Goal: Task Accomplishment & Management: Complete application form

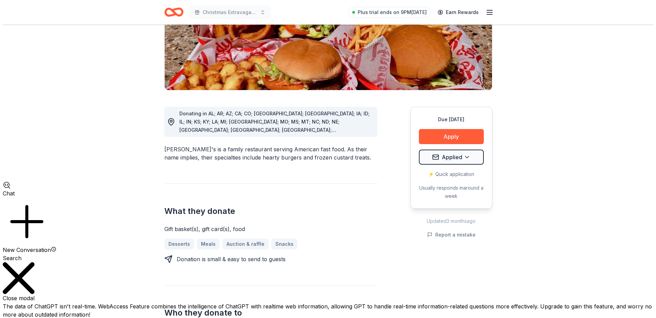
scroll to position [509, 0]
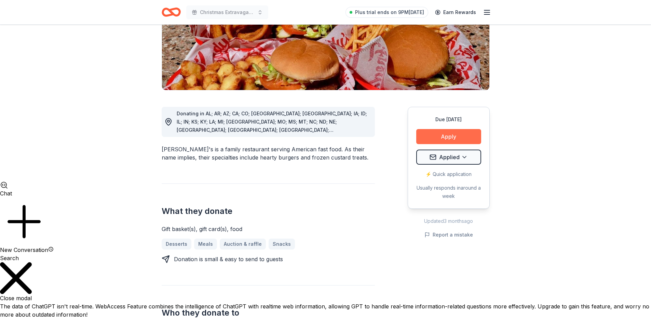
click at [455, 129] on button "Apply" at bounding box center [448, 136] width 65 height 15
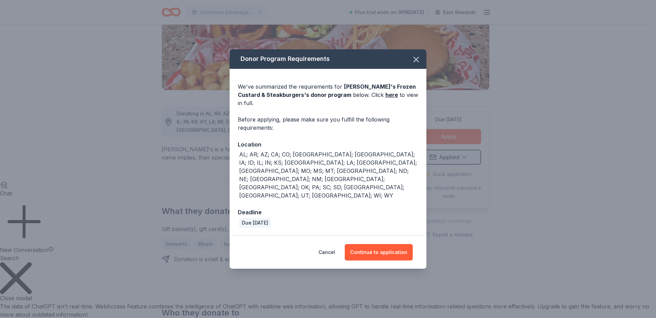
drag, startPoint x: 332, startPoint y: 333, endPoint x: 277, endPoint y: 183, distance: 160.3
click at [277, 183] on div "AL; AR; AZ; CA; CO; FL; GA; IA; ID; IL; IN; KS; KY; LA; MI; MN; MO; MS; MT; NC;…" at bounding box center [328, 174] width 179 height 49
click at [375, 244] on button "Continue to application" at bounding box center [379, 252] width 68 height 16
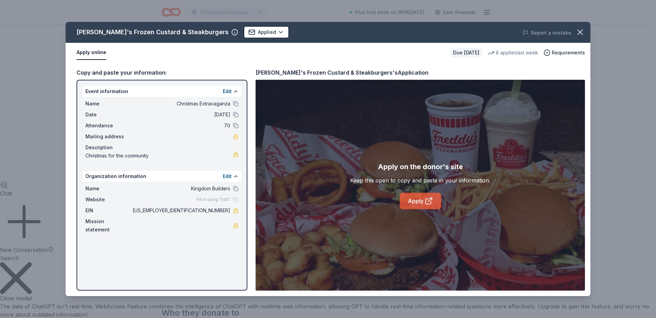
click at [420, 201] on link "Apply" at bounding box center [420, 200] width 41 height 16
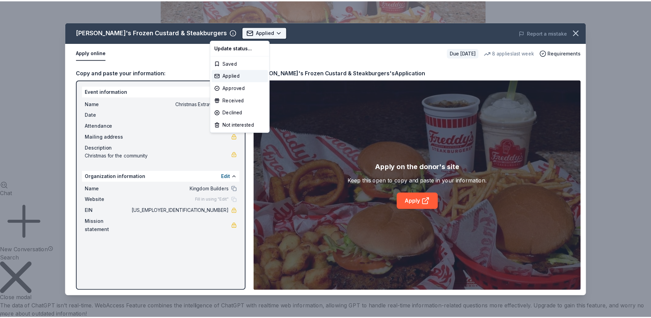
scroll to position [0, 0]
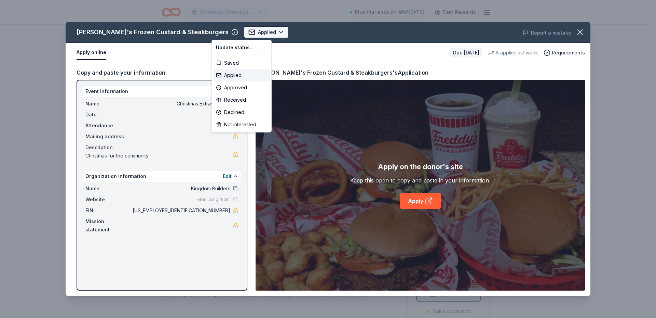
click at [242, 32] on html "Christmas Extravaganza Plus trial ends on 9PM, 10/15 Earn Rewards Due in 41 day…" at bounding box center [328, 159] width 656 height 318
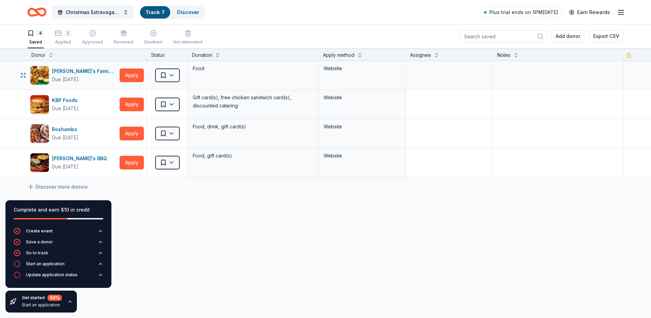
scroll to position [509, 0]
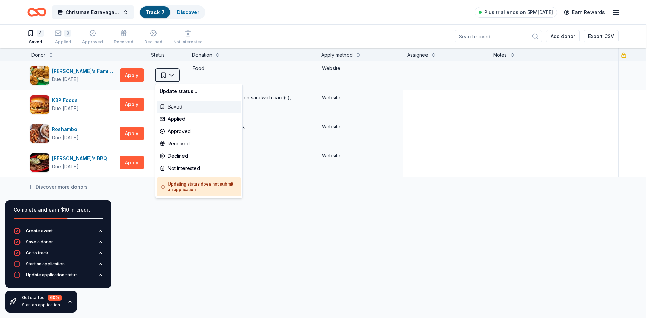
click at [172, 75] on html "Christmas Extravaganza Track · 7 Discover Plus trial ends on 5PM[DATE] Earn Rew…" at bounding box center [325, 159] width 651 height 318
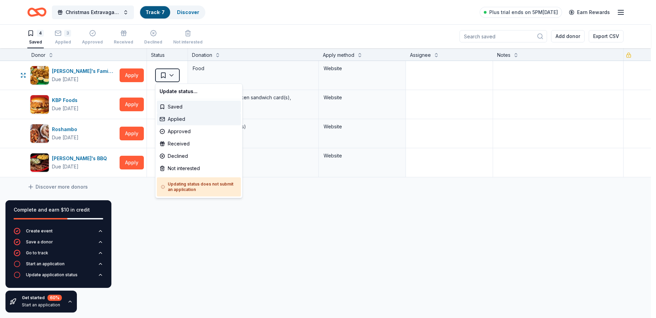
click at [172, 117] on div "Applied" at bounding box center [199, 119] width 84 height 12
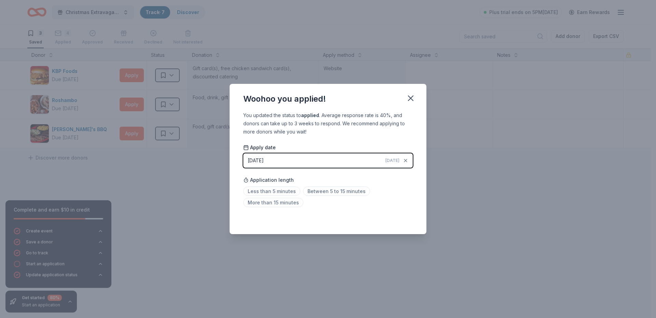
click at [402, 218] on div "Saved" at bounding box center [328, 219] width 170 height 8
click at [408, 97] on icon "button" at bounding box center [411, 98] width 10 height 10
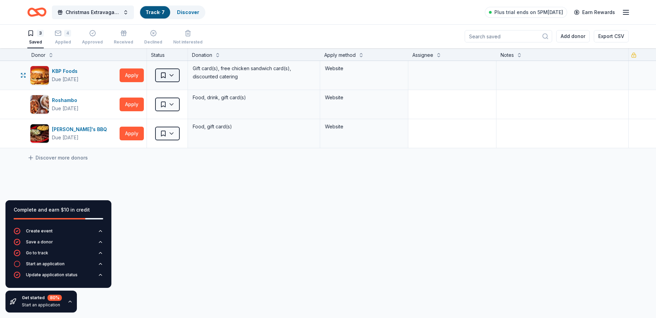
click at [173, 75] on html "Christmas Extravaganza Track · 7 Discover Plus trial ends on 5PM[DATE] Earn Rew…" at bounding box center [328, 159] width 656 height 318
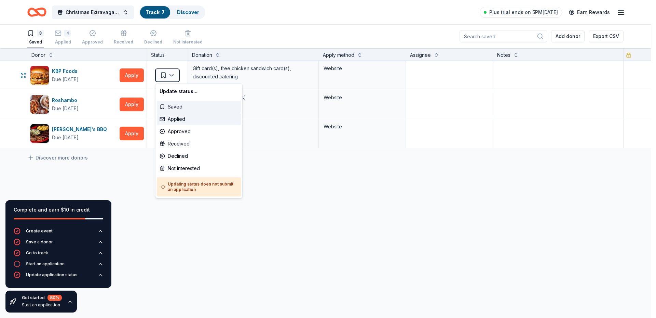
click at [173, 120] on div "Applied" at bounding box center [199, 119] width 84 height 12
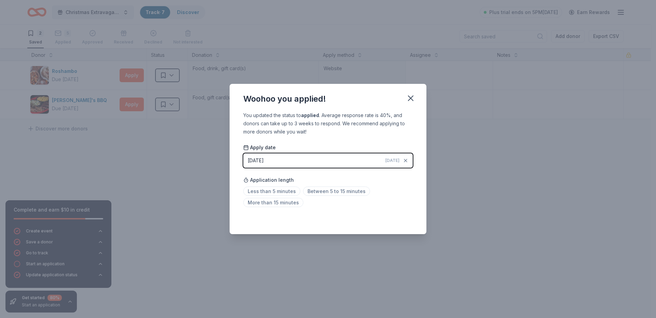
drag, startPoint x: 411, startPoint y: 98, endPoint x: 362, endPoint y: 90, distance: 49.9
click at [407, 97] on icon "button" at bounding box center [411, 98] width 10 height 10
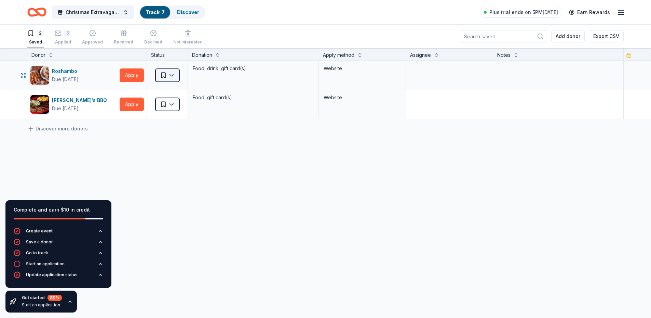
click at [177, 74] on html "Christmas Extravaganza Track · 7 Discover Plus trial ends on 5PM[DATE] Earn Rew…" at bounding box center [325, 159] width 651 height 318
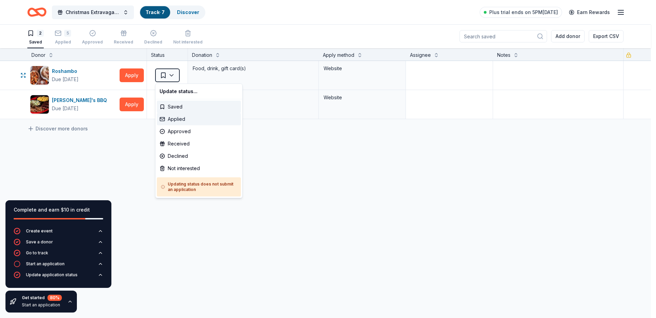
click at [203, 120] on div "Applied" at bounding box center [199, 119] width 84 height 12
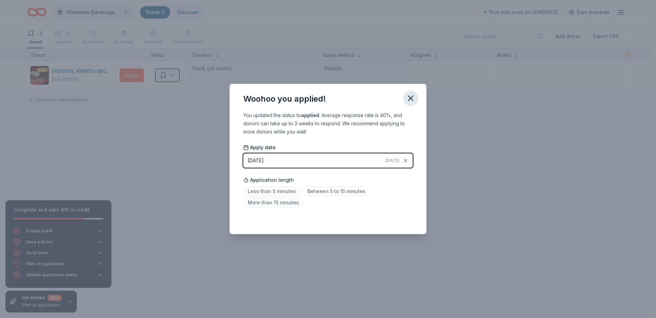
click at [410, 96] on icon "button" at bounding box center [411, 98] width 10 height 10
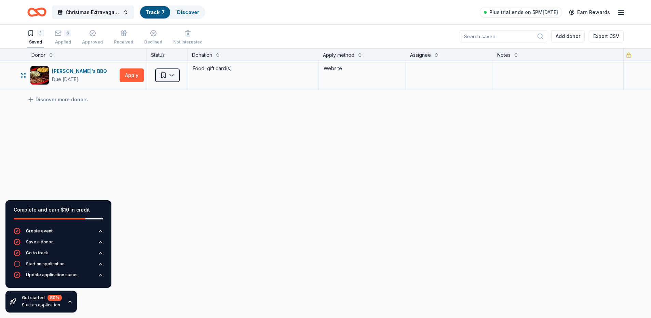
click at [175, 73] on html "Christmas Extravaganza Track · 7 Discover Plus trial ends on 5PM[DATE] Earn Rew…" at bounding box center [325, 159] width 651 height 318
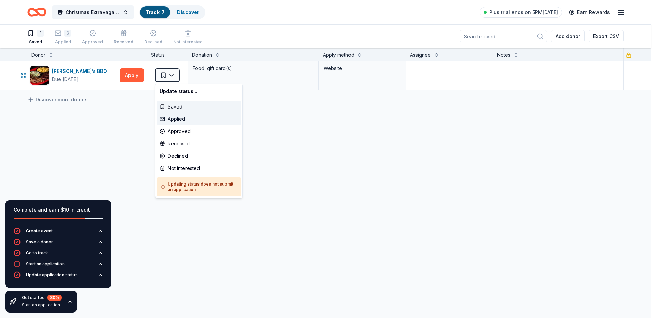
click at [193, 120] on div "Applied" at bounding box center [199, 119] width 84 height 12
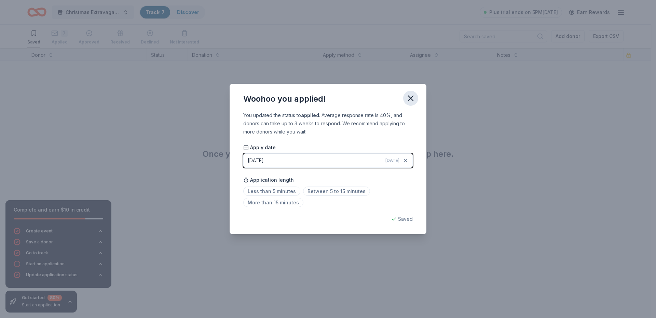
click at [412, 94] on icon "button" at bounding box center [411, 98] width 10 height 10
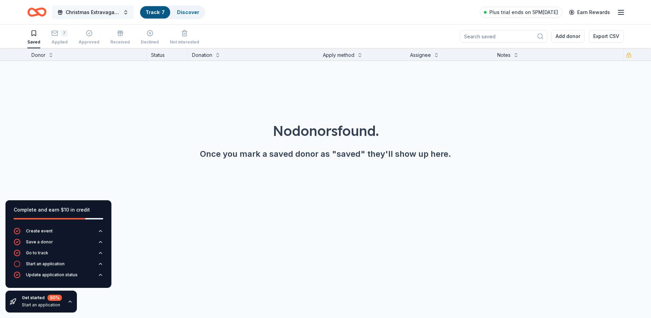
click at [101, 11] on span "Christmas Extravaganza" at bounding box center [93, 12] width 55 height 8
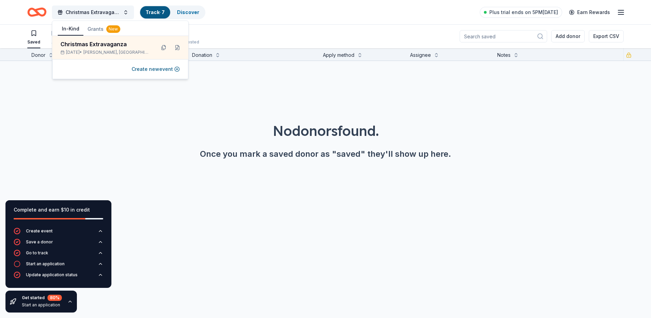
click at [389, 75] on div "No donors found. Once you mark a saved donor as "saved" they'll show up here." at bounding box center [325, 121] width 651 height 120
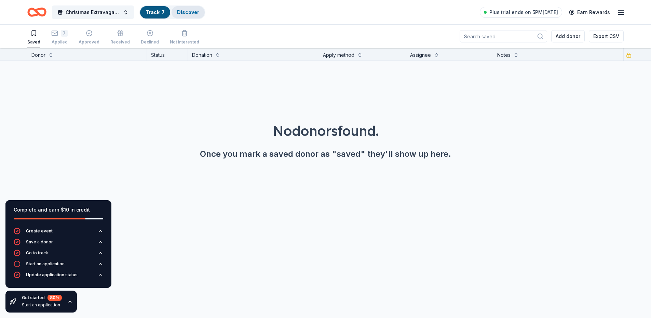
click at [189, 10] on link "Discover" at bounding box center [188, 12] width 22 height 6
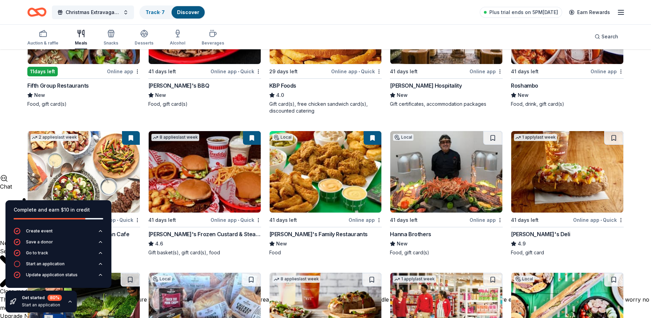
scroll to position [137, 0]
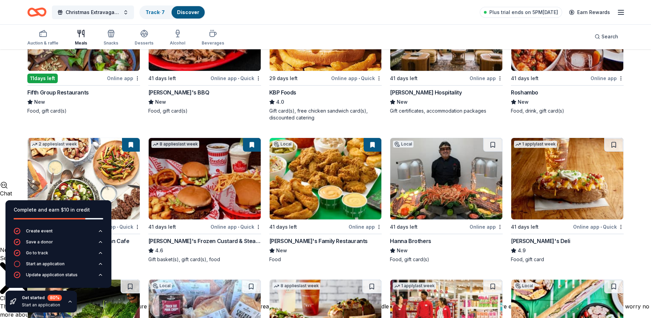
click at [577, 179] on img at bounding box center [567, 178] width 112 height 81
click at [615, 142] on button at bounding box center [613, 145] width 19 height 14
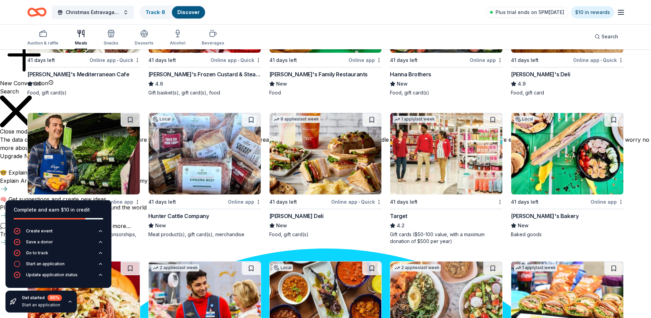
scroll to position [410, 0]
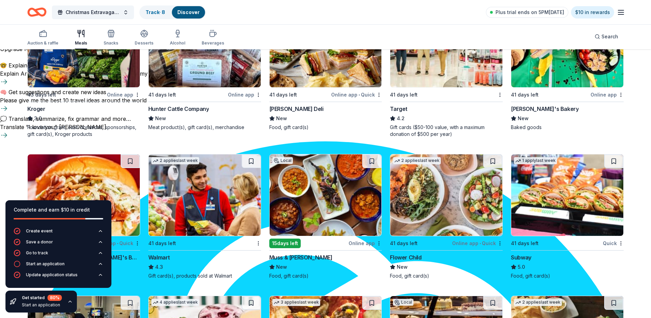
click at [86, 62] on img at bounding box center [84, 46] width 112 height 81
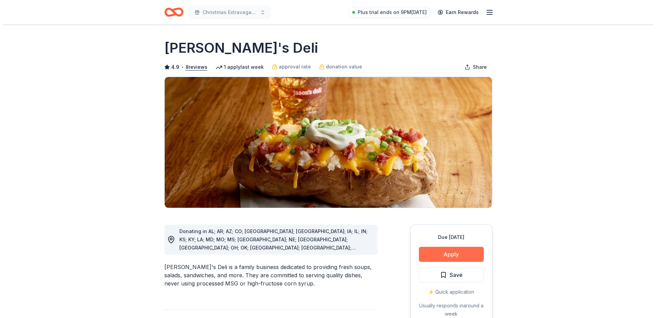
scroll to position [509, 0]
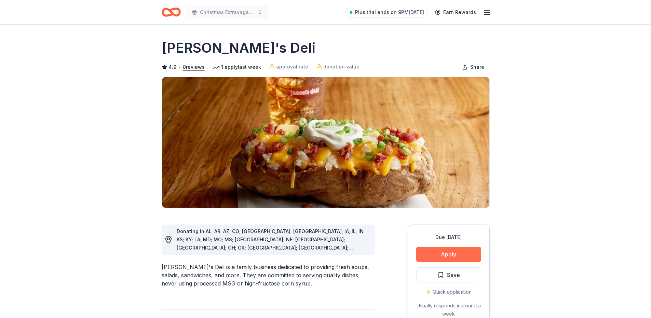
click at [444, 250] on button "Apply" at bounding box center [448, 253] width 65 height 15
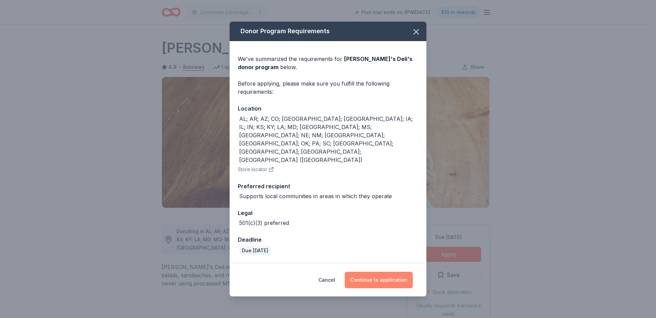
click at [402, 271] on button "Continue to application" at bounding box center [379, 279] width 68 height 16
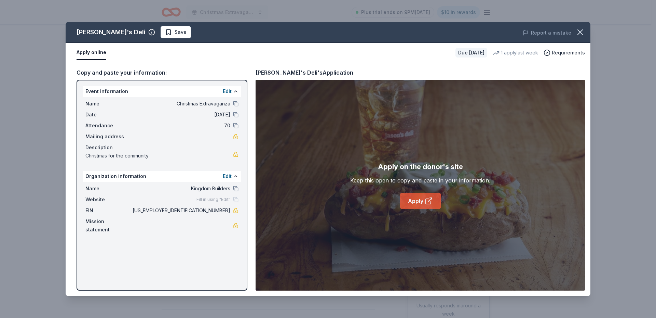
click at [414, 199] on link "Apply" at bounding box center [420, 200] width 41 height 16
click at [414, 197] on link "Apply" at bounding box center [420, 200] width 41 height 16
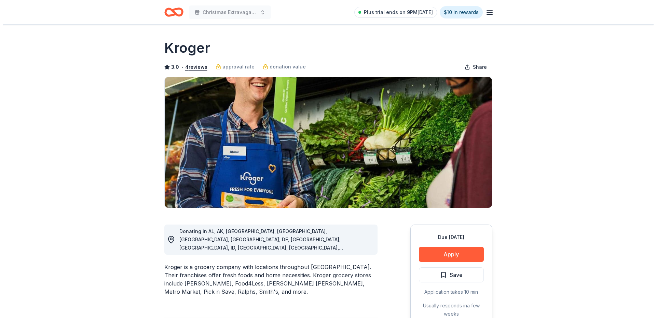
scroll to position [509, 0]
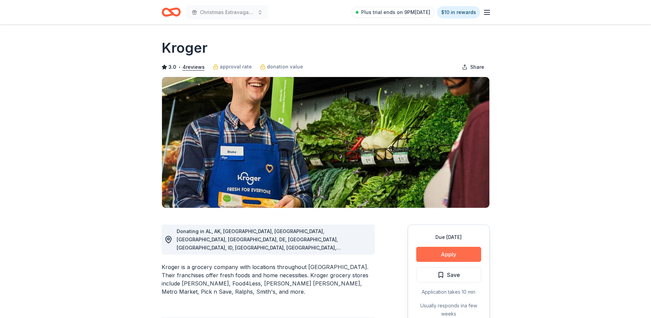
click at [453, 251] on button "Apply" at bounding box center [448, 253] width 65 height 15
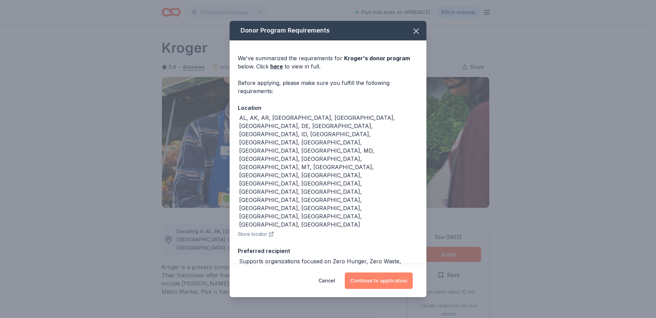
click at [384, 272] on button "Continue to application" at bounding box center [379, 280] width 68 height 16
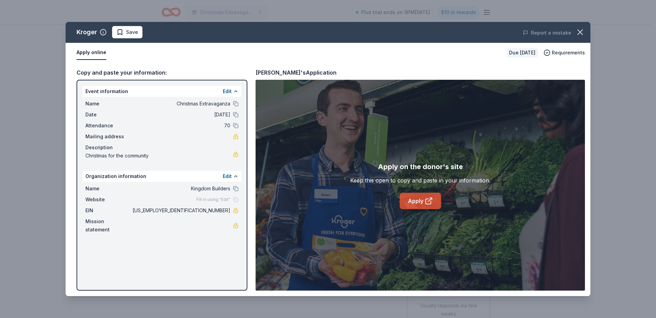
click at [424, 202] on link "Apply" at bounding box center [420, 200] width 41 height 16
